Goal: Task Accomplishment & Management: Use online tool/utility

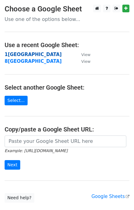
click at [19, 54] on strong "1[GEOGRAPHIC_DATA]" at bounding box center [33, 55] width 57 height 6
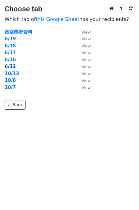
click at [12, 66] on strong "6/13" at bounding box center [10, 67] width 11 height 6
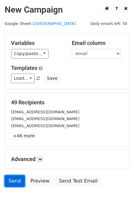
click at [16, 183] on link "Send" at bounding box center [15, 181] width 20 height 12
